Goal: Task Accomplishment & Management: Use online tool/utility

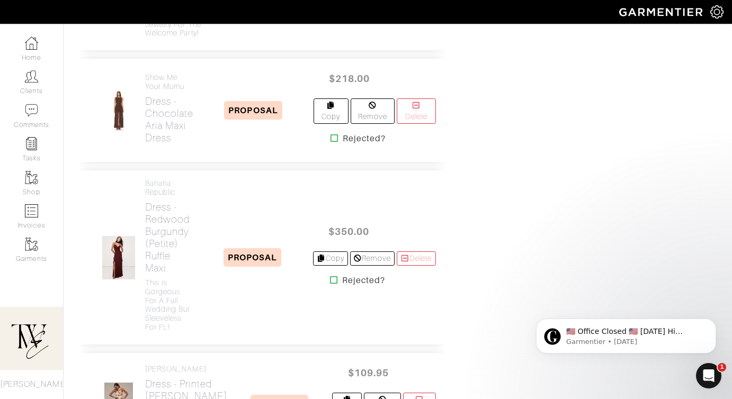
scroll to position [1443, 0]
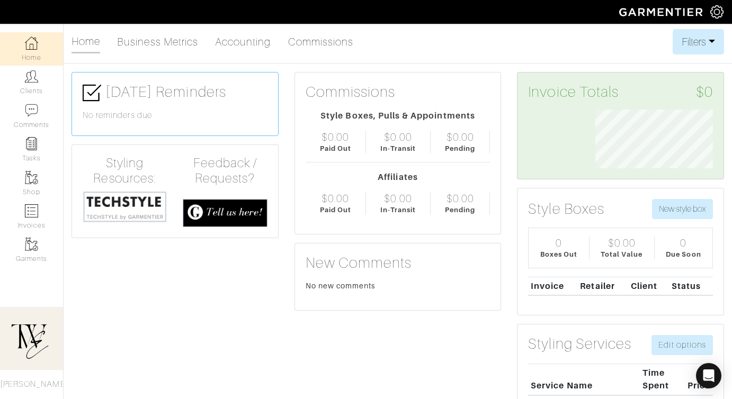
scroll to position [59, 133]
click at [710, 378] on icon "Open Intercom Messenger" at bounding box center [708, 376] width 14 height 14
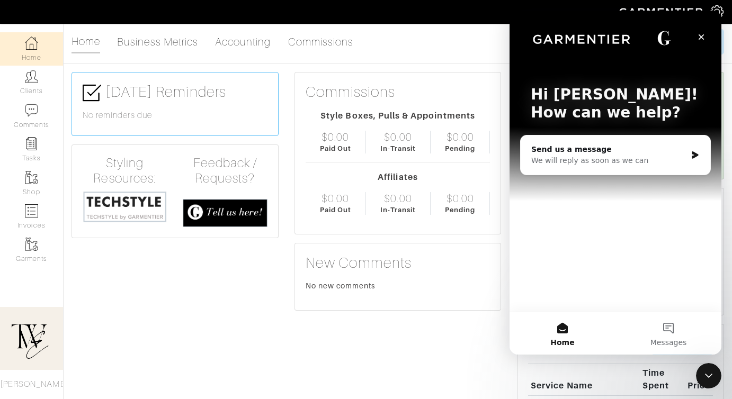
scroll to position [0, 0]
click at [672, 340] on span "Messages" at bounding box center [668, 342] width 37 height 7
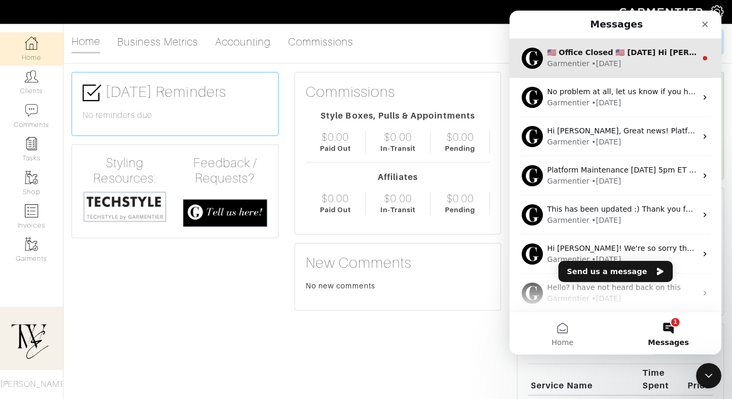
click at [622, 59] on div "Garmentier • 3d ago" at bounding box center [621, 63] width 149 height 11
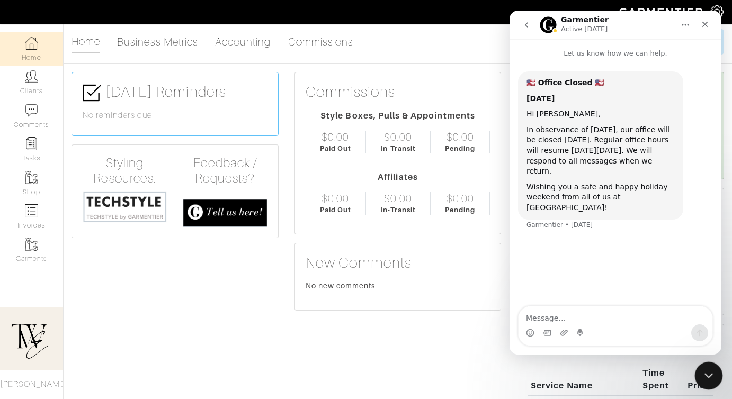
click at [712, 374] on icon "Close Intercom Messenger" at bounding box center [706, 374] width 13 height 13
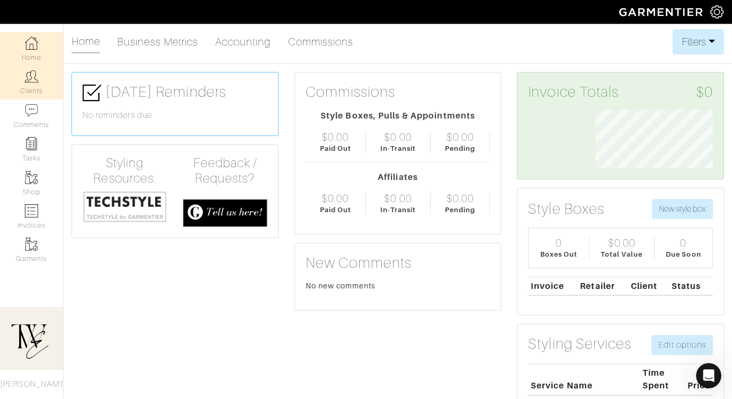
click at [40, 80] on link "Clients" at bounding box center [31, 82] width 63 height 33
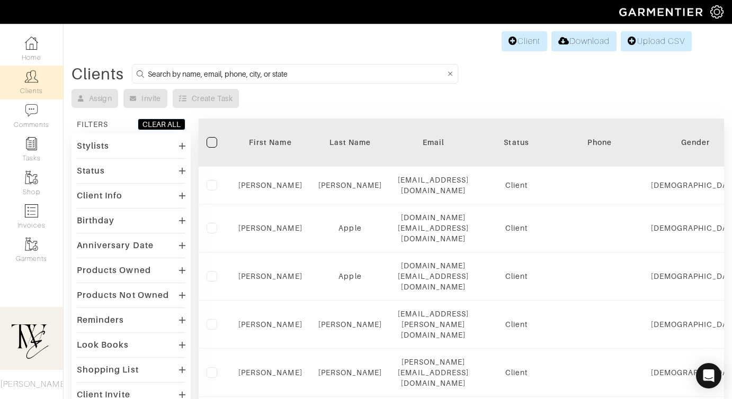
click at [261, 137] on div "First Name" at bounding box center [270, 142] width 64 height 11
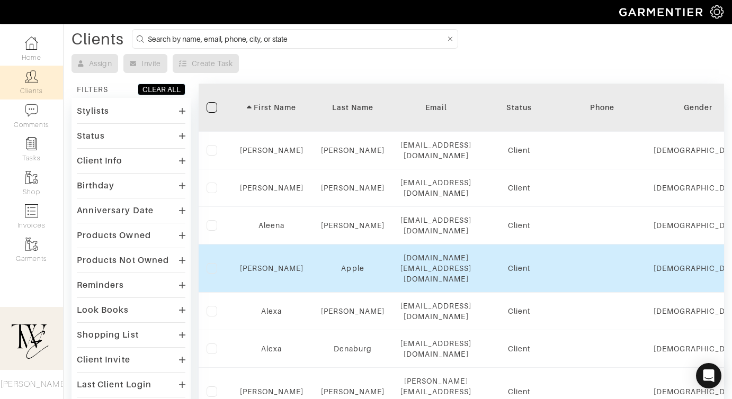
scroll to position [38, 0]
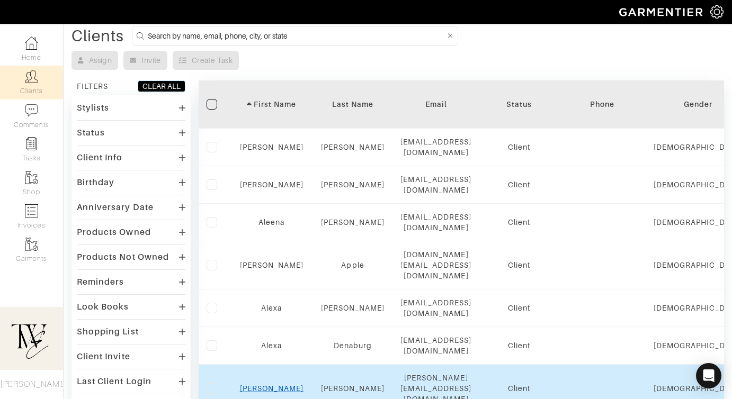
click at [267, 384] on link "[PERSON_NAME]" at bounding box center [272, 388] width 64 height 8
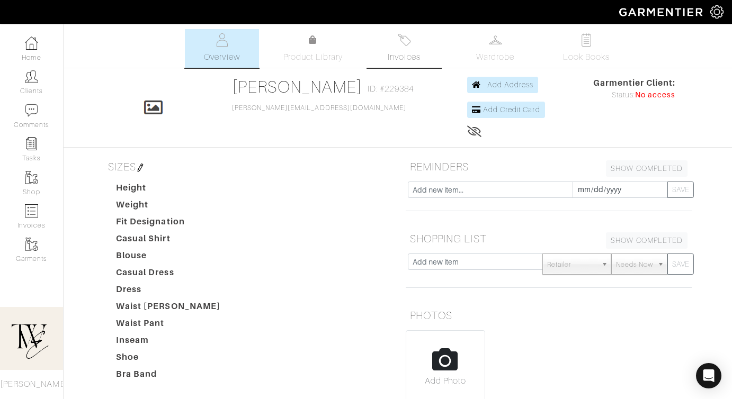
click at [394, 44] on link "Invoices" at bounding box center [404, 48] width 74 height 39
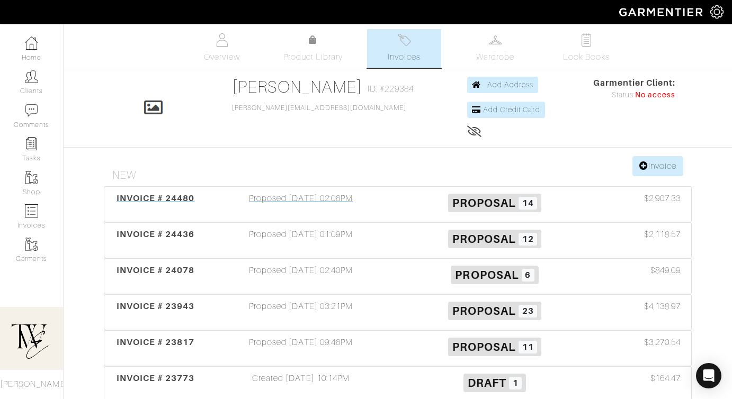
click at [167, 202] on span "INVOICE # 24480" at bounding box center [155, 198] width 78 height 10
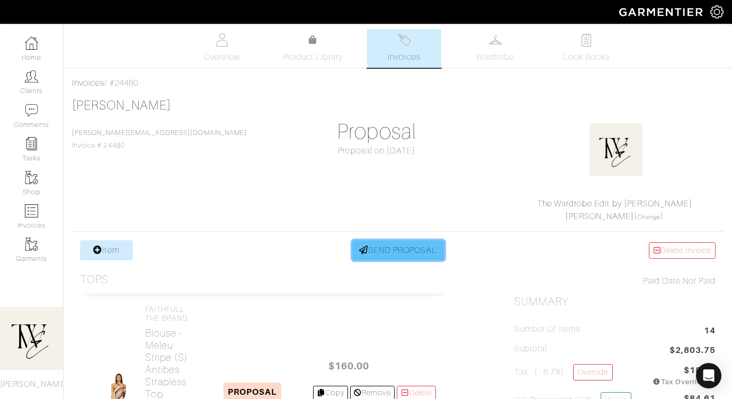
click at [406, 251] on link "SEND PROPOSAL" at bounding box center [398, 250] width 92 height 20
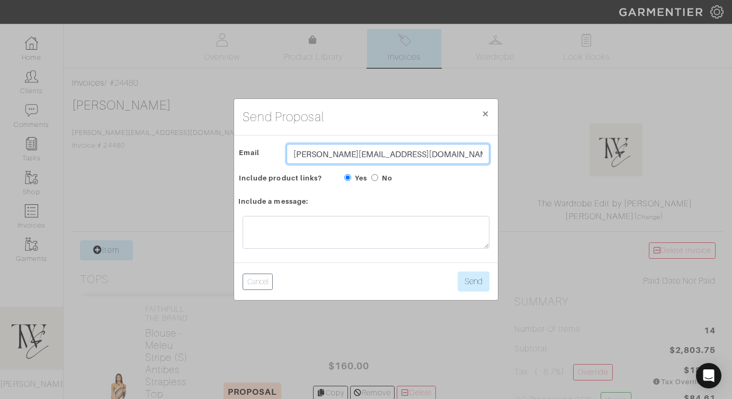
click at [325, 156] on input "alexis.k.charb@gmail.com" at bounding box center [387, 154] width 203 height 20
type input "twebyregan@gmail.com"
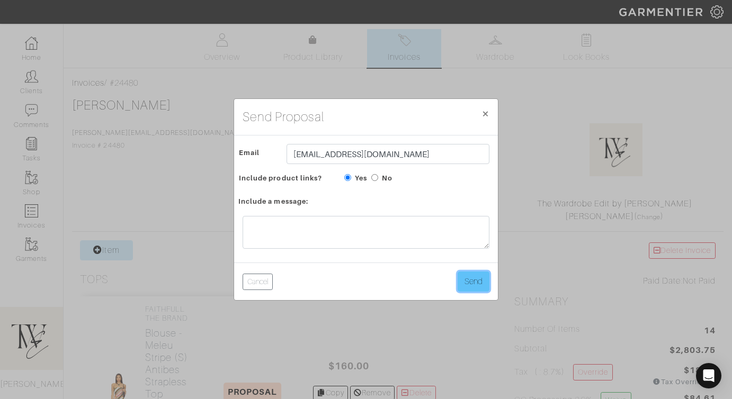
click at [479, 290] on button "Send" at bounding box center [473, 282] width 32 height 20
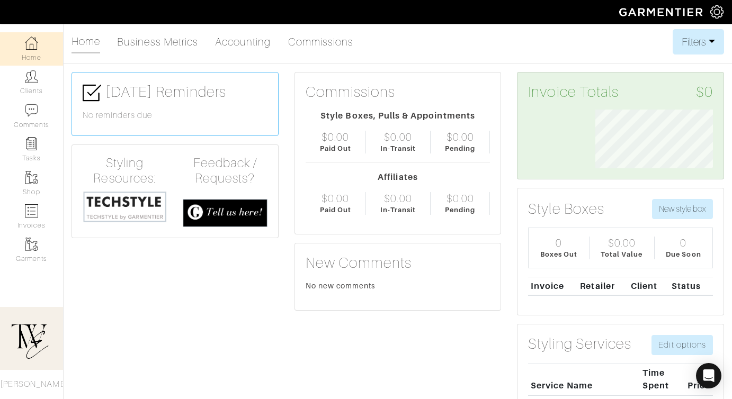
scroll to position [59, 133]
click at [19, 81] on link "Clients" at bounding box center [31, 82] width 63 height 33
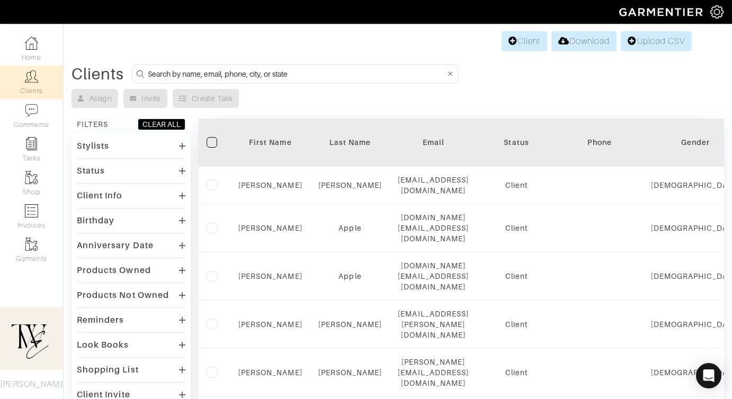
click at [274, 145] on div "First Name" at bounding box center [270, 142] width 64 height 11
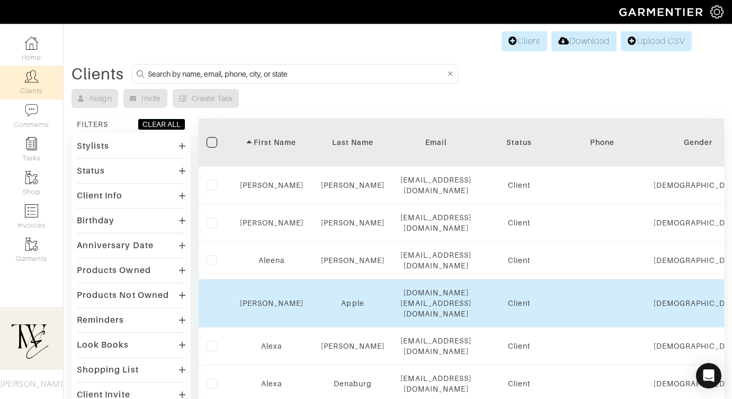
scroll to position [108, 0]
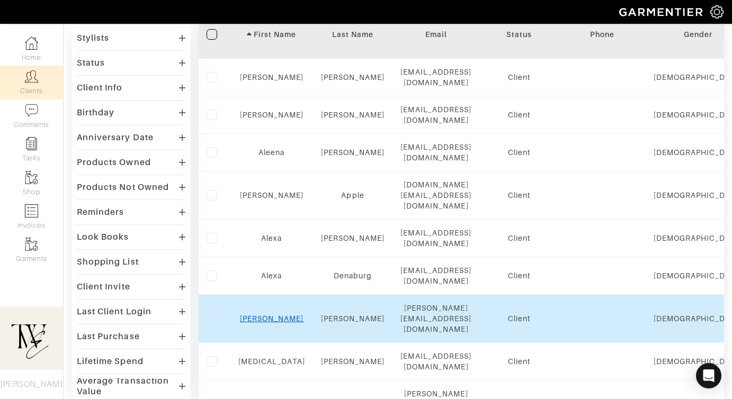
click at [275, 314] on link "[PERSON_NAME]" at bounding box center [272, 318] width 64 height 8
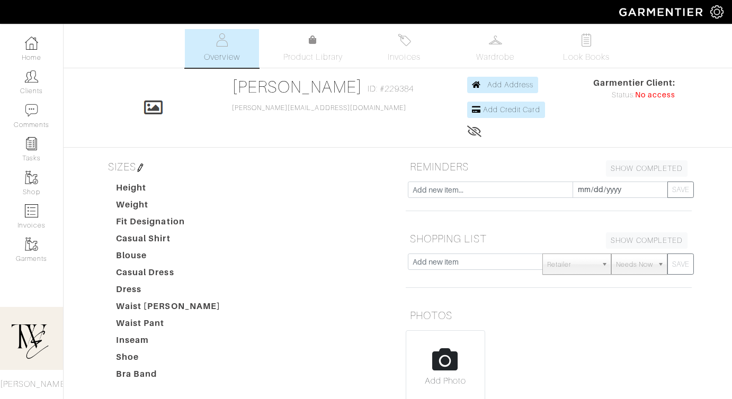
click at [378, 62] on link "Invoices" at bounding box center [404, 48] width 74 height 39
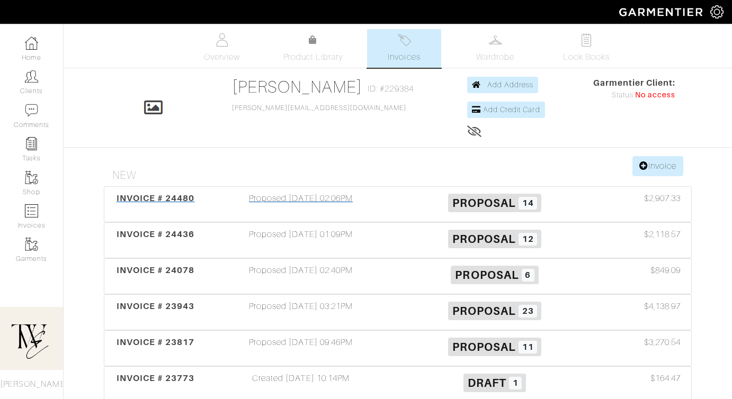
click at [174, 210] on div "INVOICE # 24480" at bounding box center [155, 204] width 97 height 24
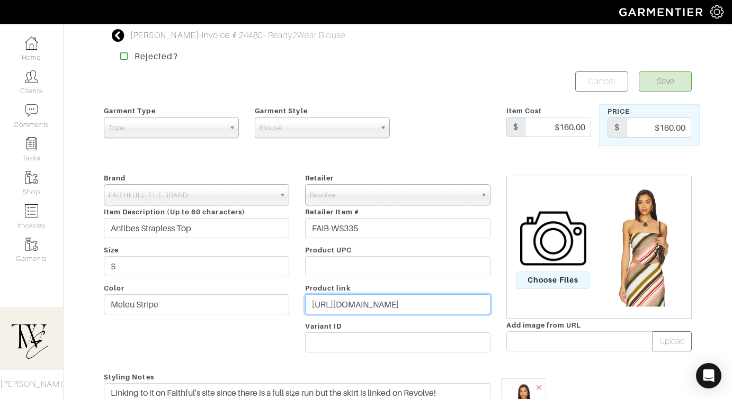
click at [326, 305] on input "https://rstyle.me/+8f873DIWPJsfFEiUv4iPrA" at bounding box center [397, 304] width 185 height 20
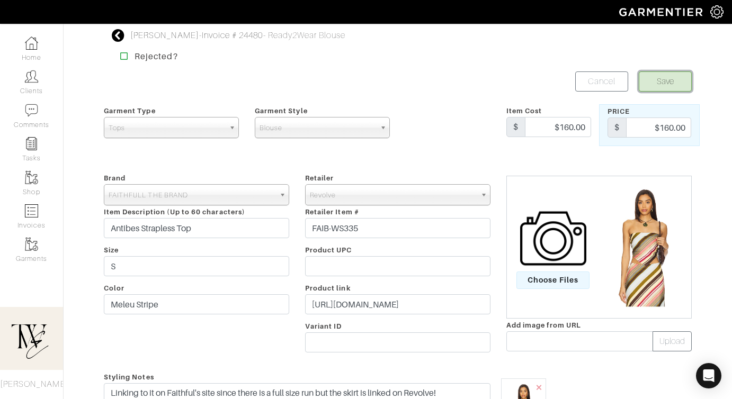
click at [660, 85] on button "Save" at bounding box center [664, 81] width 53 height 20
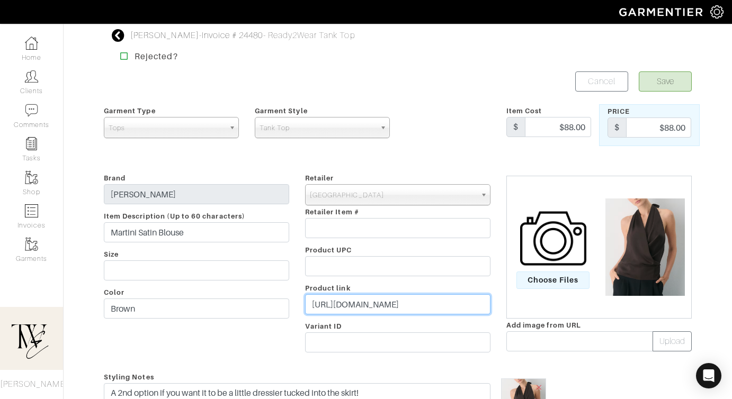
click at [398, 308] on input "[URL][DOMAIN_NAME]" at bounding box center [397, 304] width 185 height 20
click at [398, 308] on input "https://rstyle.me/+UKRqSjpxPJg1RjqCfvuDdQ" at bounding box center [397, 304] width 185 height 20
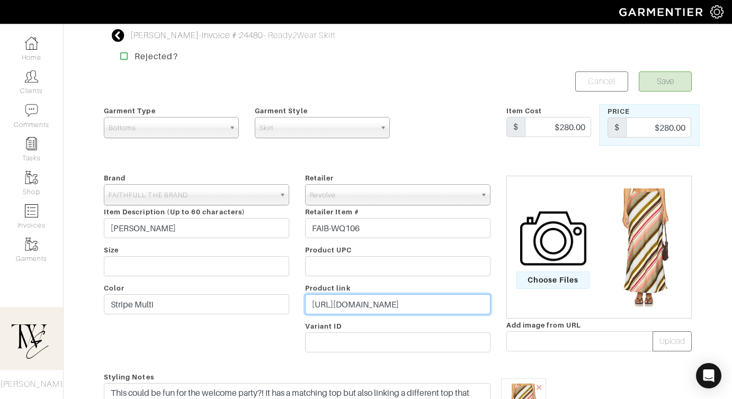
click at [347, 303] on input "https://rvlv.me/2uotej" at bounding box center [397, 304] width 185 height 20
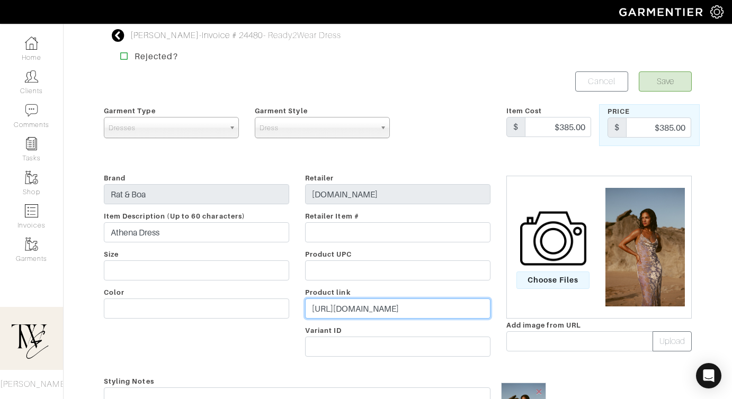
click at [373, 310] on input "[URL][DOMAIN_NAME]" at bounding box center [397, 309] width 185 height 20
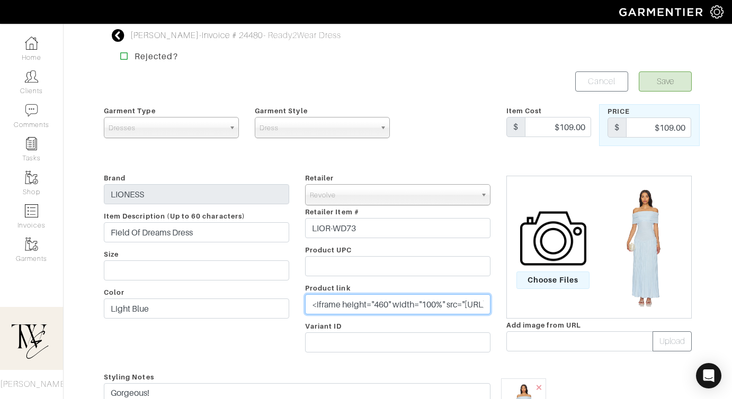
click at [375, 302] on input "<iframe height="460" width="100%" src="[URL][DOMAIN_NAME][DOMAIN_NAME]" framebo…" at bounding box center [397, 304] width 185 height 20
click at [375, 302] on input "<iframe height="460" width="100%" src="https://rvlv.me/axr7p8?surl=https%3A%2F%…" at bounding box center [397, 304] width 185 height 20
click at [427, 311] on input "<iframe height="460" width="100%" src="https://rvlv.me/axr7p8?surl=https%3A%2F%…" at bounding box center [397, 304] width 185 height 20
drag, startPoint x: 445, startPoint y: 309, endPoint x: 226, endPoint y: 301, distance: 218.8
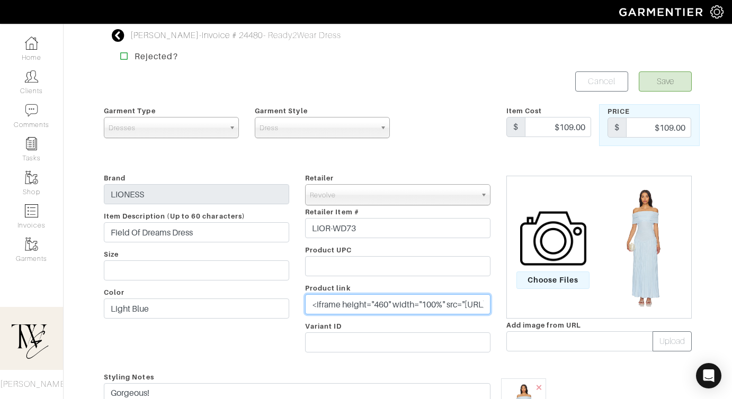
click at [226, 301] on div "Brand LIONESS Item Description (Up to 60 characters) Field Of Dreams Dress Size…" at bounding box center [397, 265] width 603 height 186
click at [376, 303] on input "<iframe height="460" width="100%" src="https://rvlv.me/axr7p8?surl=https%3A%2F%…" at bounding box center [397, 304] width 185 height 20
drag, startPoint x: 359, startPoint y: 309, endPoint x: 529, endPoint y: 313, distance: 170.5
click at [530, 313] on div "Brand LIONESS Item Description (Up to 60 characters) Field Of Dreams Dress Size…" at bounding box center [397, 265] width 603 height 186
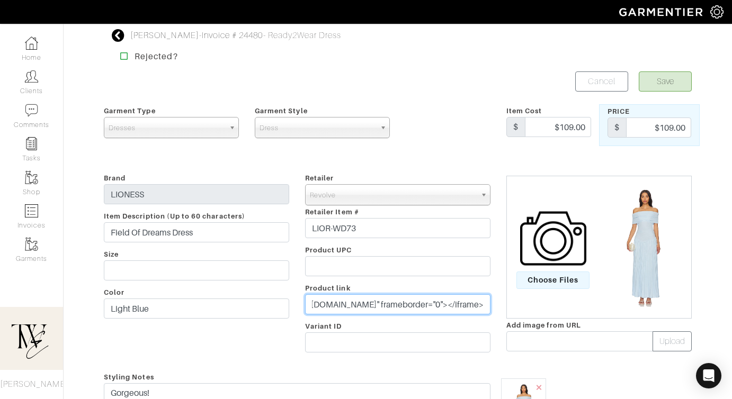
click at [458, 304] on input "<iframe height="460" width="100%" src="https://rvlv.me/axr7p8?surl=https%3A%2F%…" at bounding box center [397, 304] width 185 height 20
click at [398, 302] on input "<iframe height="460" width="100%" src="https://rvlv.me/axr7p8?surl=https%3A%2F%…" at bounding box center [397, 304] width 185 height 20
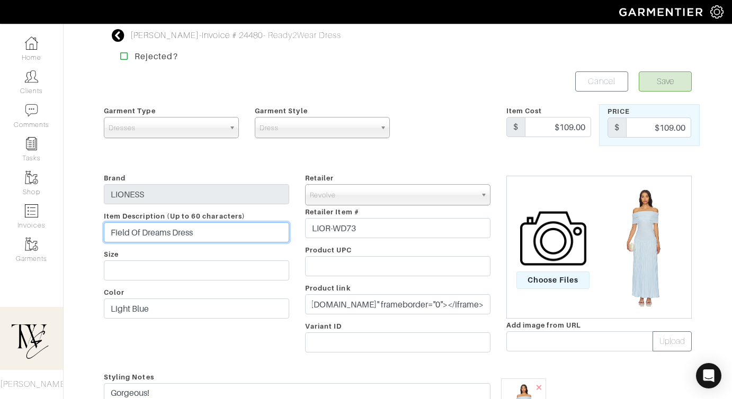
click at [243, 229] on input "Field Of Dreams Dress" at bounding box center [196, 232] width 185 height 20
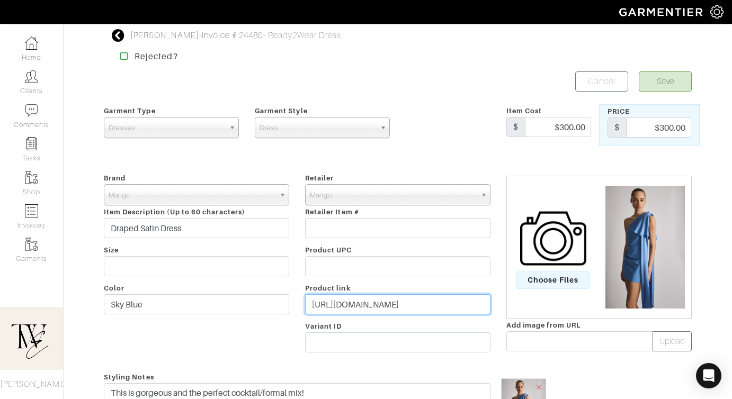
click at [366, 311] on input "https://go.shopmy.us/p-24383728" at bounding box center [397, 304] width 185 height 20
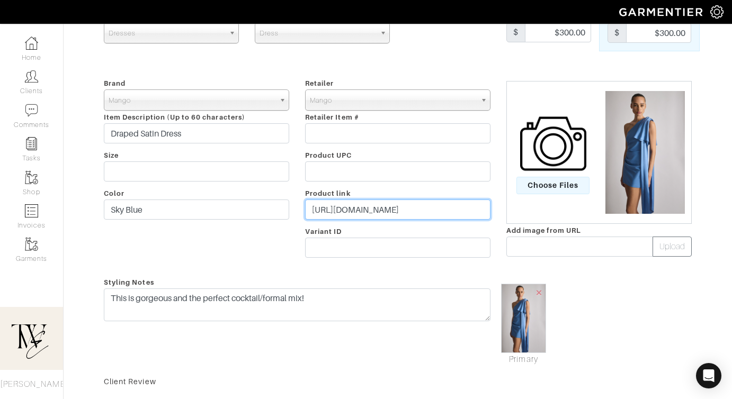
scroll to position [51, 0]
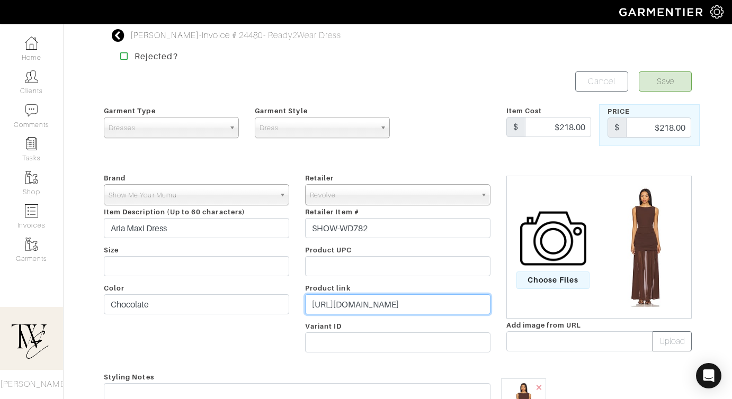
click at [323, 311] on input "https://rvlv.me/wrht4q" at bounding box center [397, 304] width 185 height 20
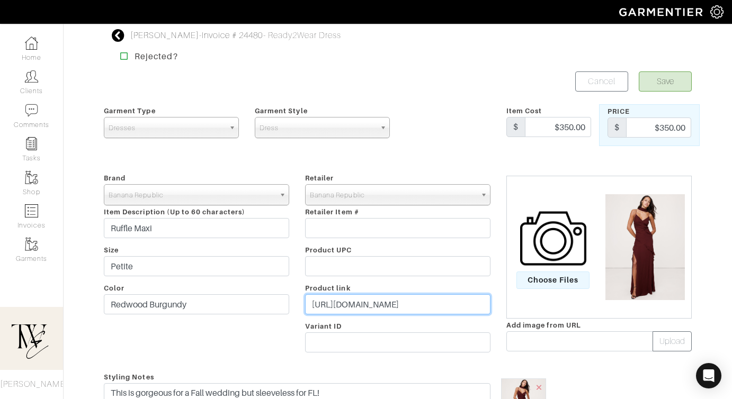
click at [346, 308] on input "[URL][DOMAIN_NAME]" at bounding box center [397, 304] width 185 height 20
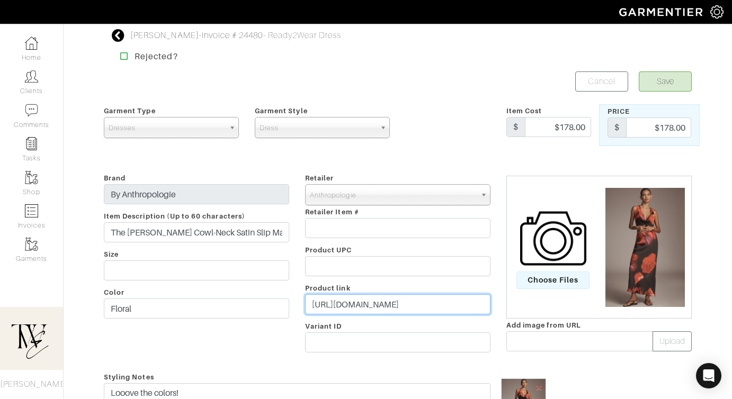
click at [348, 306] on input "https://rstyle.me/+H_cC6zU6WpDmP_VGQt_Upw" at bounding box center [397, 304] width 185 height 20
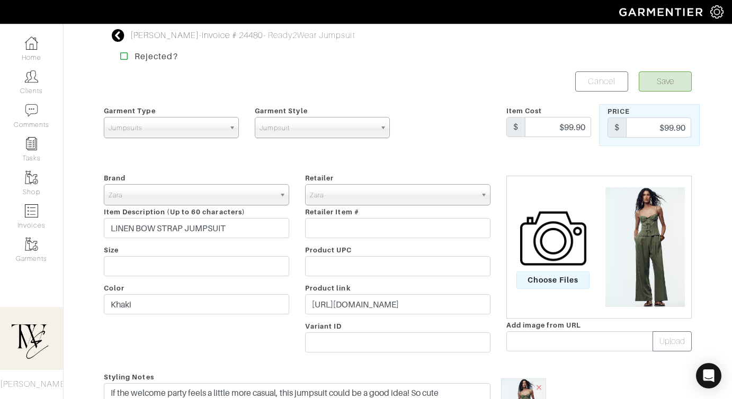
click at [376, 306] on input "[URL][DOMAIN_NAME]" at bounding box center [397, 304] width 185 height 20
